Goal: Use online tool/utility: Utilize a website feature to perform a specific function

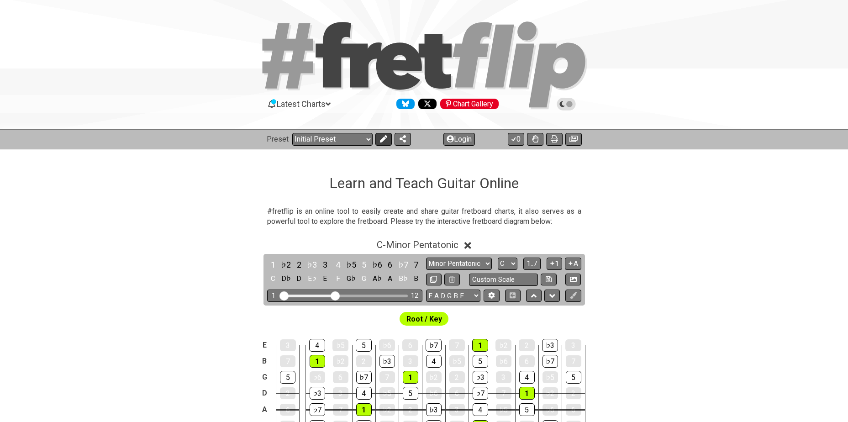
click at [380, 138] on icon at bounding box center [383, 138] width 7 height 7
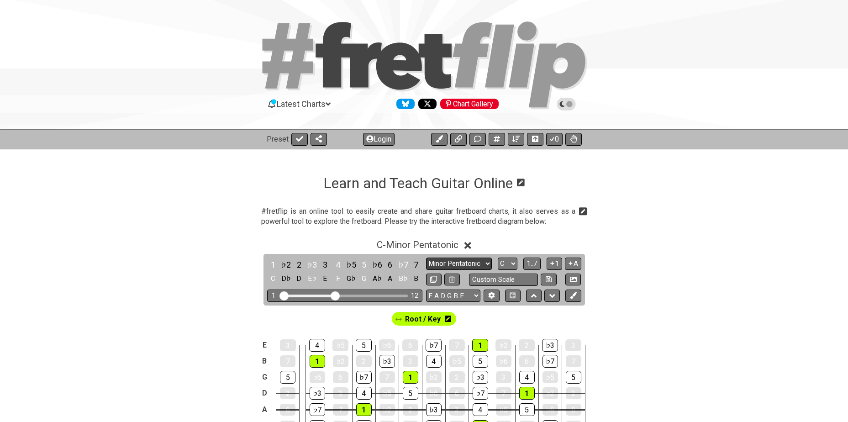
click at [475, 264] on select "Minor Pentatonic Click to edit Minor Pentatonic Major Pentatonic Minor Blues Ma…" at bounding box center [459, 264] width 66 height 12
click at [426, 258] on select "Minor Pentatonic Click to edit Minor Pentatonic Major Pentatonic Minor Blues Ma…" at bounding box center [459, 264] width 66 height 12
click at [469, 263] on select "Minor Pentatonic Click to edit Minor Pentatonic Major Pentatonic Minor Blues Ma…" at bounding box center [459, 264] width 66 height 12
select select "Major / [PERSON_NAME]"
click at [426, 258] on select "Minor Pentatonic Click to edit Minor Pentatonic Major Pentatonic Minor Blues Ma…" at bounding box center [459, 264] width 66 height 12
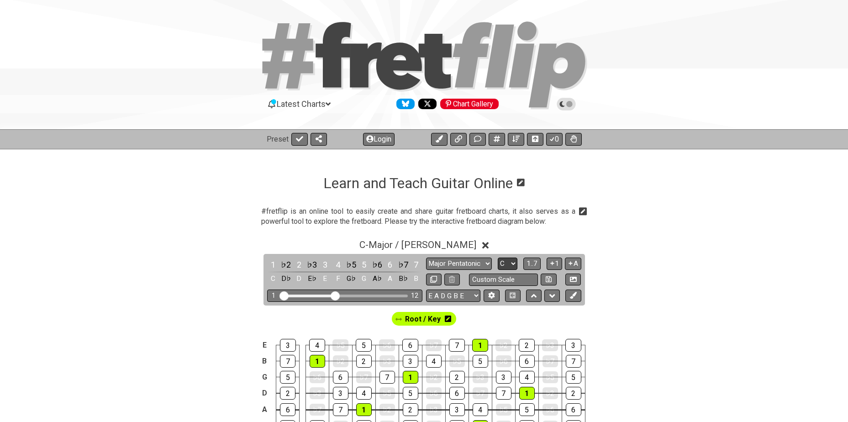
click at [510, 262] on select "A♭ A A♯ B♭ B C C♯ D♭ D D♯ E♭ E F F♯ G♭ G G♯" at bounding box center [508, 264] width 20 height 12
select select "Ab"
click at [498, 258] on select "A♭ A A♯ B♭ B C C♯ D♭ D D♯ E♭ E F F♯ G♭ G G♯" at bounding box center [508, 264] width 20 height 12
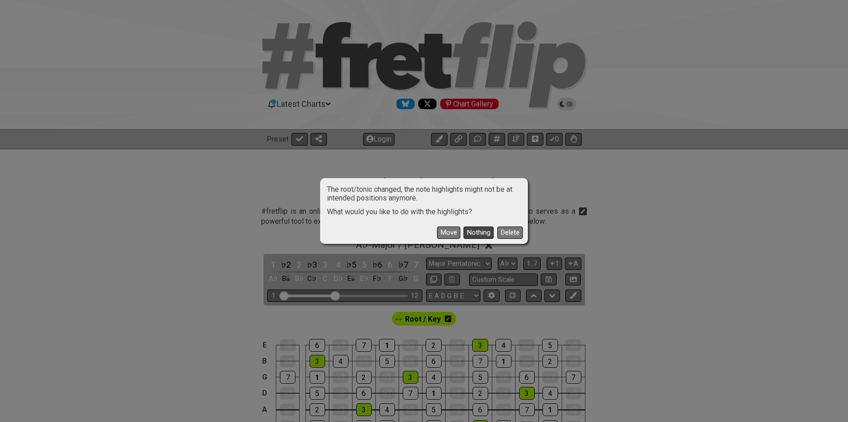
click at [473, 231] on button "Nothing" at bounding box center [478, 232] width 30 height 12
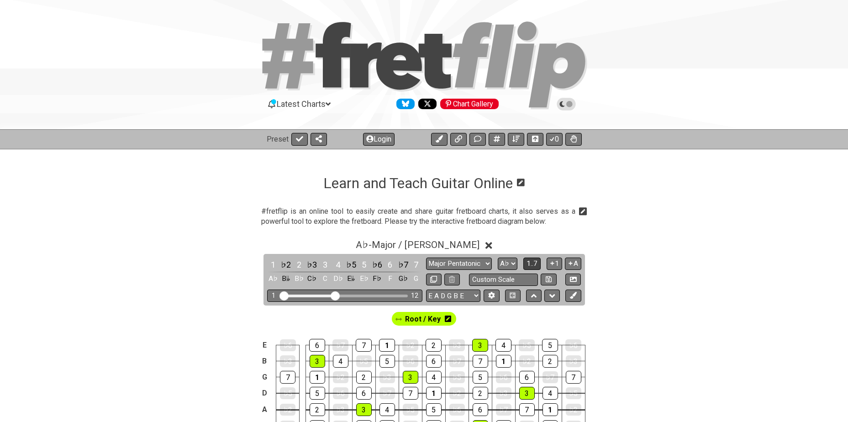
click at [533, 263] on span "1..7" at bounding box center [531, 263] width 11 height 8
click at [533, 263] on span "..." at bounding box center [532, 263] width 4 height 8
drag, startPoint x: 337, startPoint y: 295, endPoint x: 392, endPoint y: 295, distance: 54.3
click at [392, 295] on input "Visible fret range" at bounding box center [345, 295] width 130 height 0
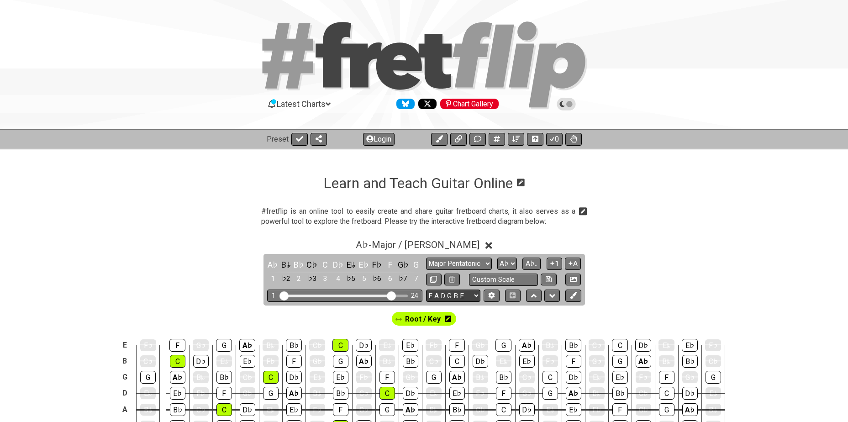
click at [473, 293] on select "E A D G B E E A D G B E E A D G B E B E A D F♯ B A D G C E A D A D G B E E♭ A♭ …" at bounding box center [453, 295] width 54 height 12
select select "A D G C F A D"
click at [426, 289] on select "E A D G B E E A D G B E E A D G B E B E A D F♯ B A D G C E A D A D G B E E♭ A♭ …" at bounding box center [453, 295] width 54 height 12
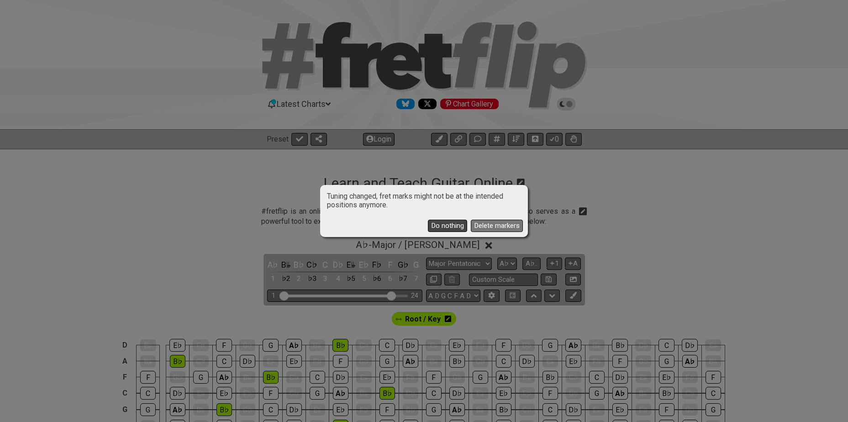
click at [456, 225] on button "Do nothing" at bounding box center [447, 226] width 39 height 12
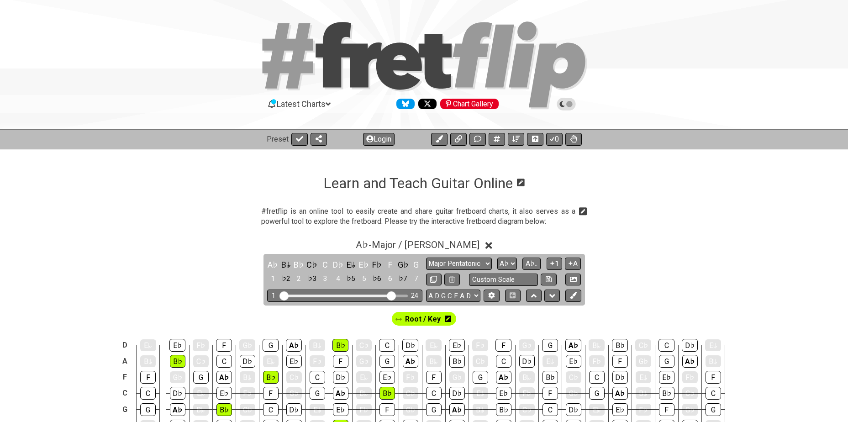
click at [448, 321] on icon at bounding box center [448, 319] width 6 height 6
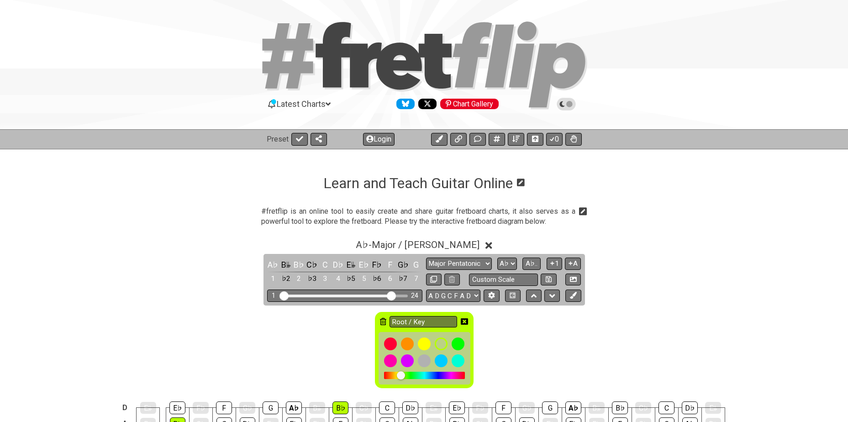
click at [384, 323] on icon at bounding box center [383, 321] width 6 height 7
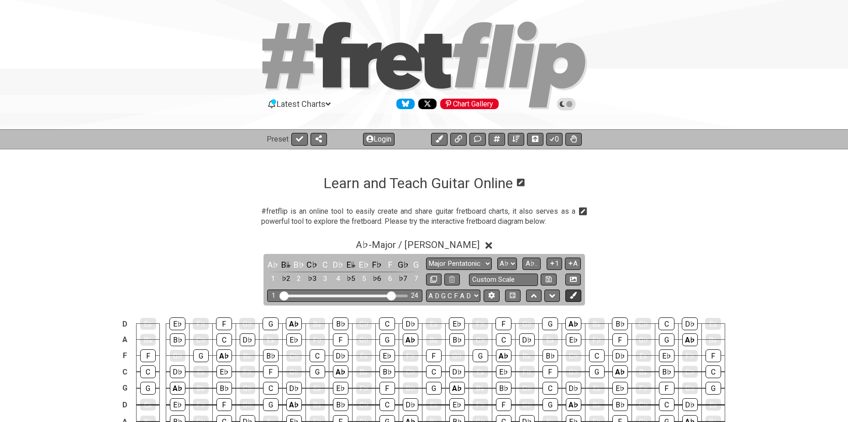
click at [575, 296] on icon at bounding box center [573, 295] width 7 height 7
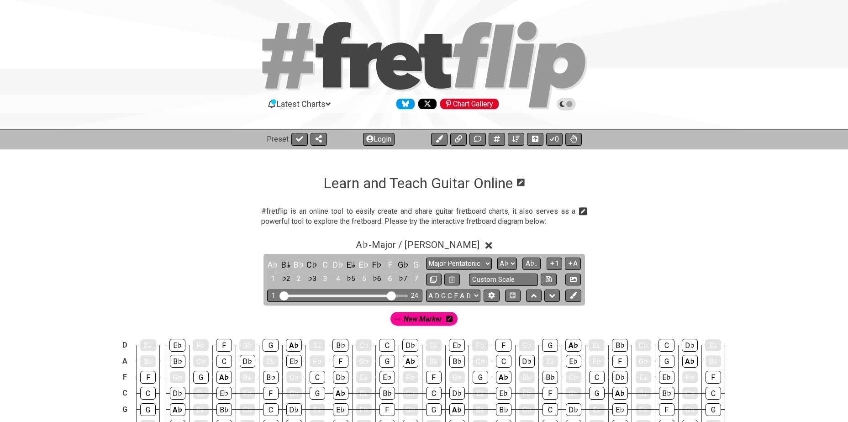
click at [452, 319] on icon at bounding box center [449, 319] width 6 height 6
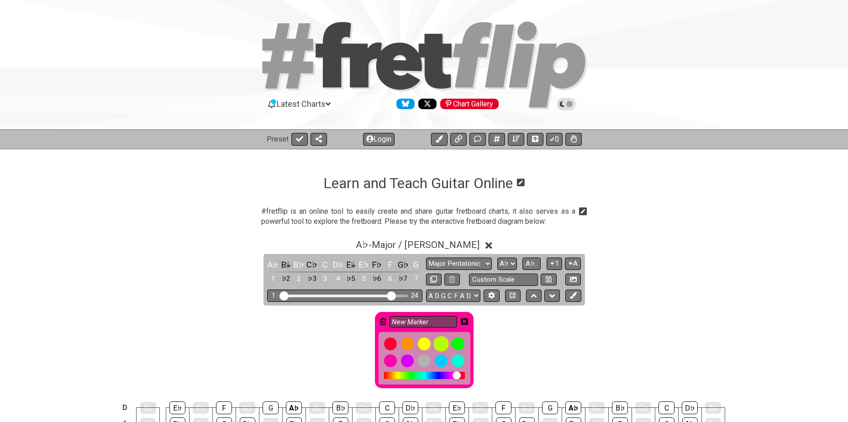
click at [444, 343] on div at bounding box center [441, 344] width 16 height 16
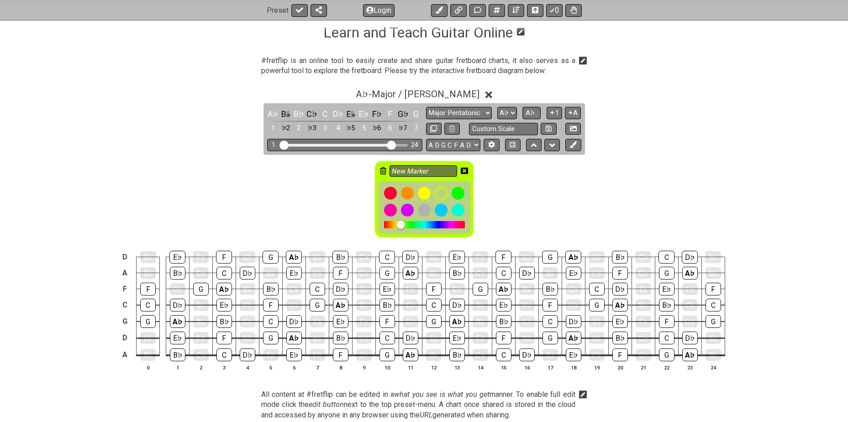
scroll to position [152, 0]
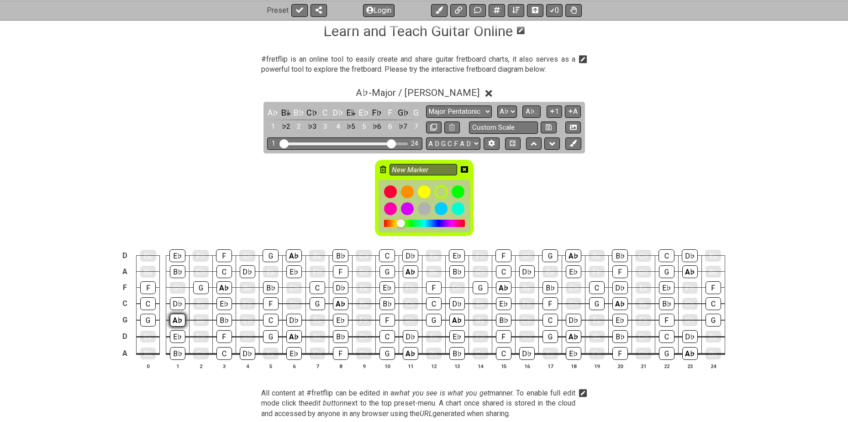
click at [176, 316] on div "A♭" at bounding box center [178, 320] width 16 height 13
click at [223, 285] on div "A♭" at bounding box center [224, 287] width 16 height 13
click at [291, 333] on div "A♭" at bounding box center [294, 336] width 16 height 13
click at [294, 257] on div "A♭" at bounding box center [294, 255] width 16 height 13
click at [339, 302] on div "A♭" at bounding box center [341, 303] width 16 height 13
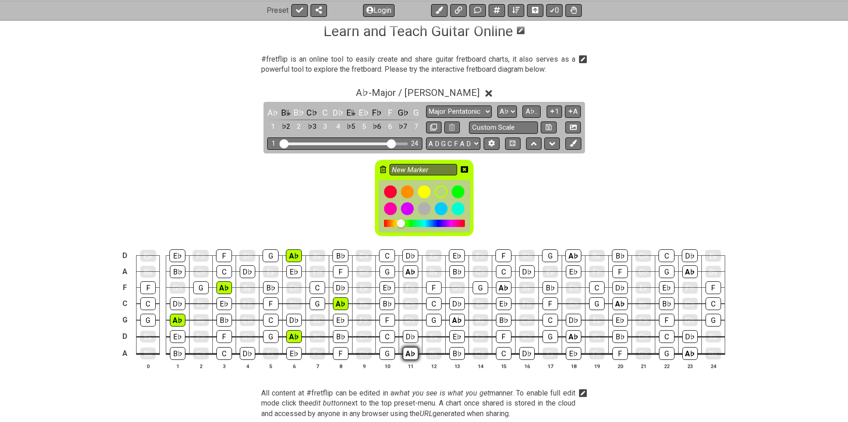
click at [409, 352] on div "A♭" at bounding box center [411, 353] width 16 height 13
click at [404, 267] on div "A♭" at bounding box center [411, 271] width 16 height 13
click at [455, 319] on div "A♭" at bounding box center [457, 320] width 16 height 13
click at [500, 288] on div "A♭" at bounding box center [504, 287] width 16 height 13
click at [568, 336] on div "A♭" at bounding box center [574, 336] width 16 height 13
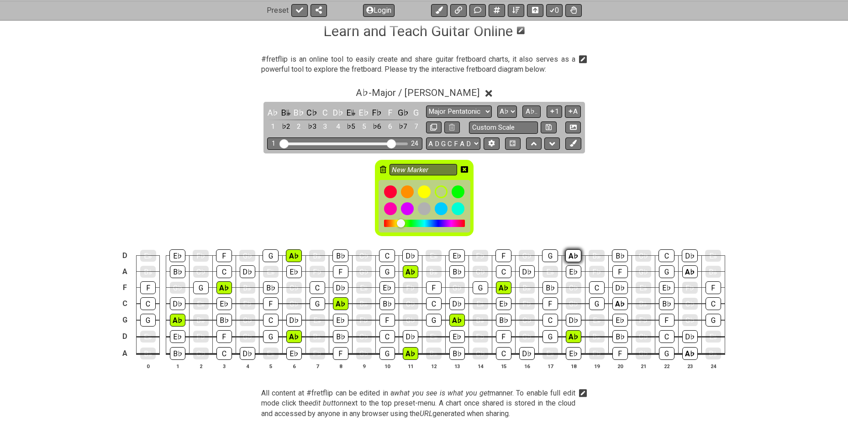
click at [571, 253] on div "A♭" at bounding box center [573, 255] width 16 height 13
click at [621, 300] on div "A♭" at bounding box center [620, 303] width 16 height 13
click at [689, 349] on div "A♭" at bounding box center [690, 353] width 16 height 13
click at [689, 271] on div "A♭" at bounding box center [690, 271] width 16 height 13
click at [465, 169] on icon at bounding box center [464, 169] width 7 height 7
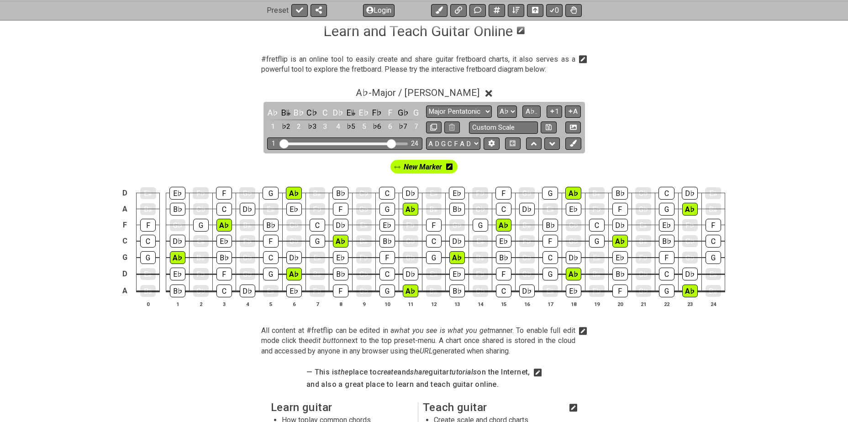
click at [465, 169] on div "New Marker" at bounding box center [424, 164] width 848 height 22
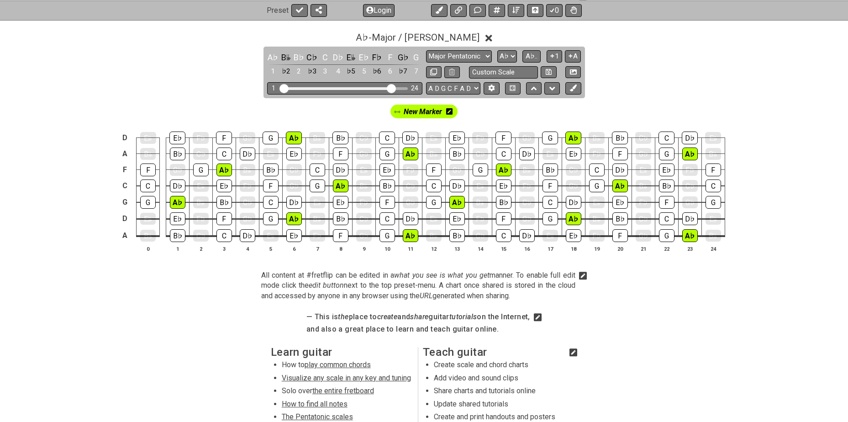
scroll to position [198, 0]
